Goal: Share content: Share content

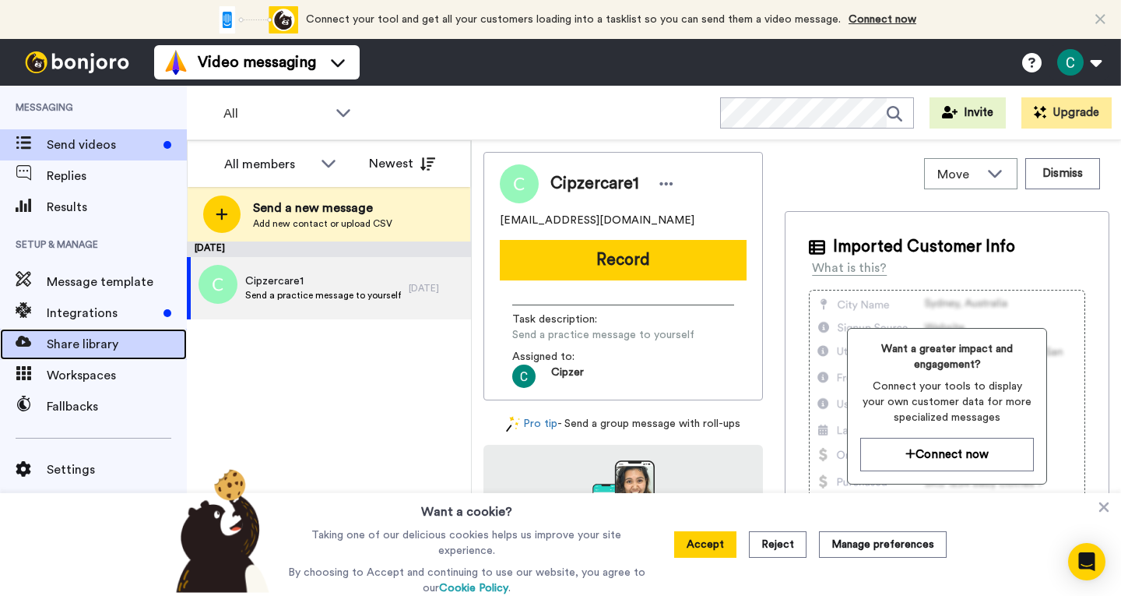
click at [93, 344] on span "Share library" at bounding box center [117, 344] width 140 height 19
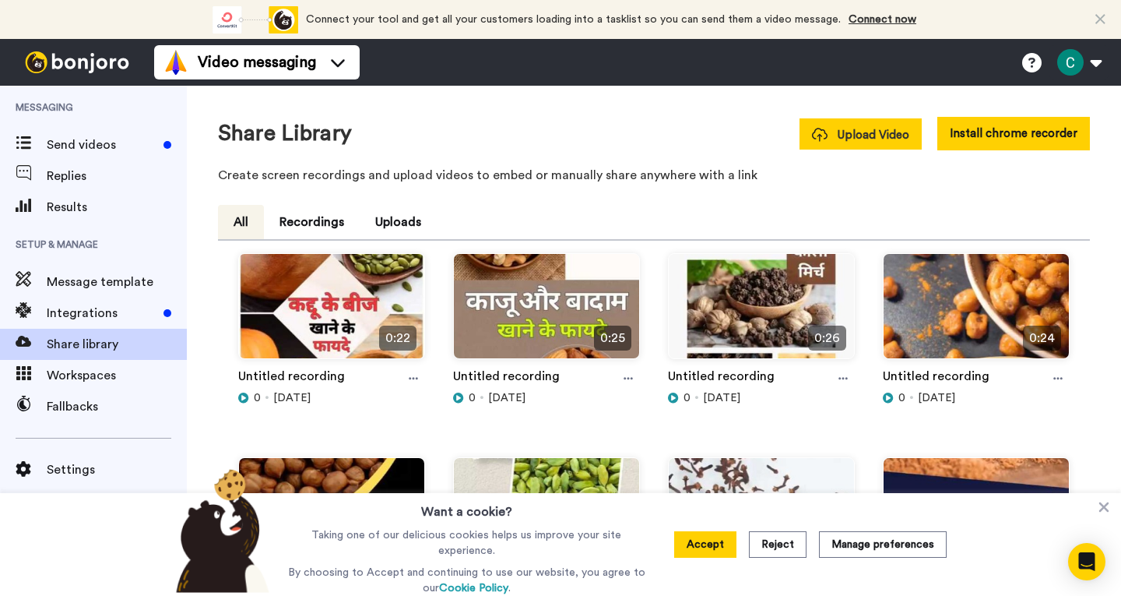
click at [879, 133] on span "Upload Video" at bounding box center [860, 135] width 97 height 16
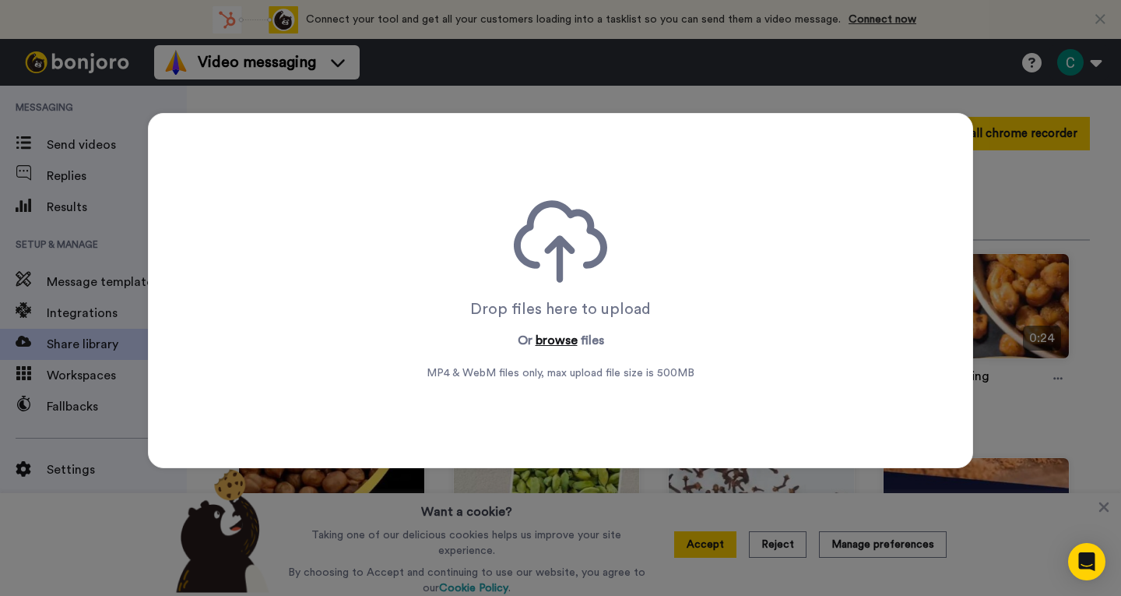
click at [554, 336] on button "browse" at bounding box center [557, 340] width 42 height 19
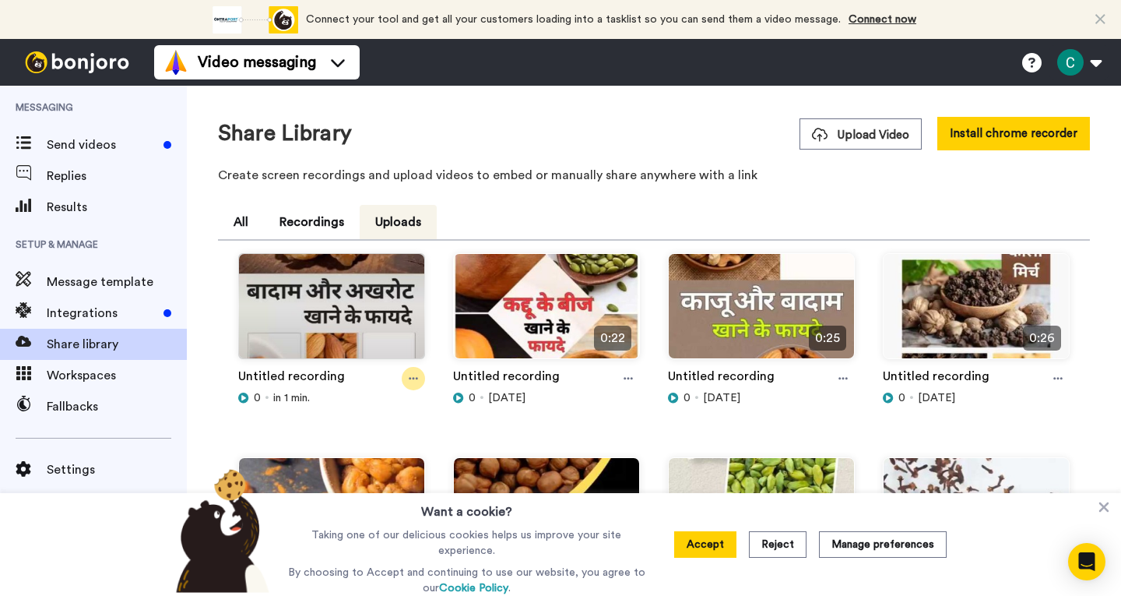
click at [412, 376] on icon at bounding box center [413, 378] width 9 height 11
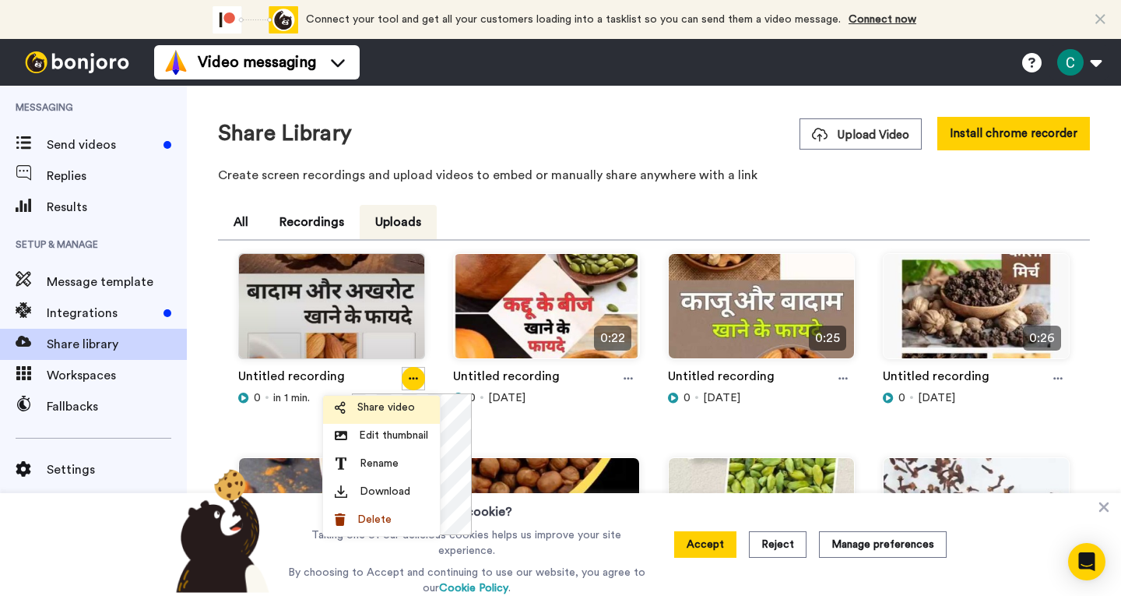
click at [409, 407] on span "Share video" at bounding box center [386, 407] width 58 height 16
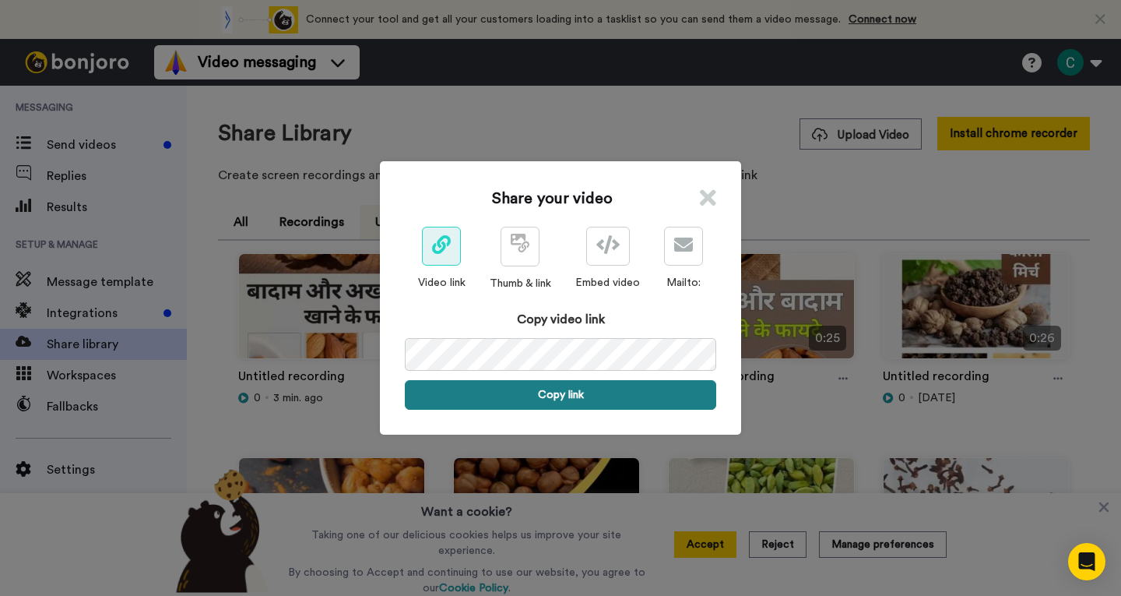
click at [569, 388] on button "Copy link" at bounding box center [560, 395] width 311 height 30
